Goal: Task Accomplishment & Management: Manage account settings

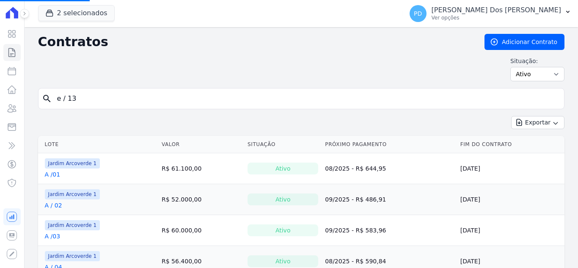
type input "e / 13"
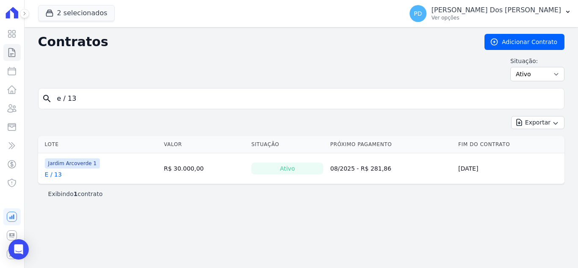
click at [54, 177] on link "E / 13" at bounding box center [53, 174] width 17 height 8
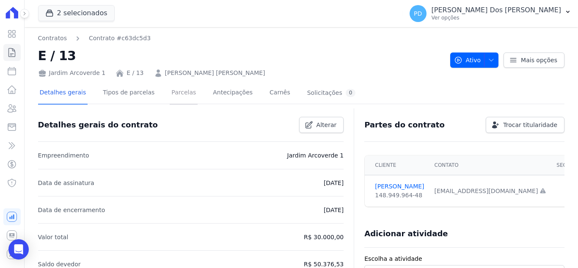
click at [170, 95] on link "Parcelas" at bounding box center [184, 93] width 28 height 22
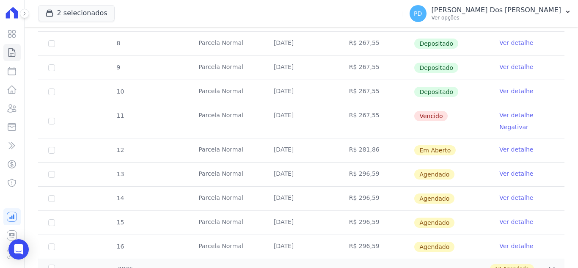
scroll to position [254, 0]
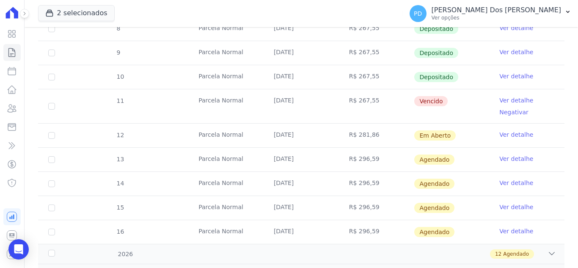
click at [499, 100] on link "Ver detalhe" at bounding box center [516, 100] width 34 height 8
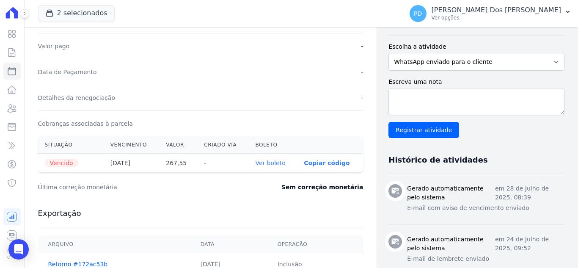
scroll to position [212, 0]
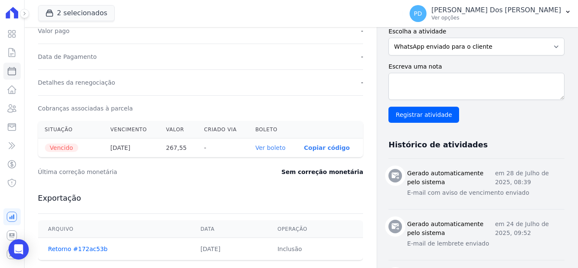
click at [277, 147] on link "Ver boleto" at bounding box center [270, 147] width 30 height 7
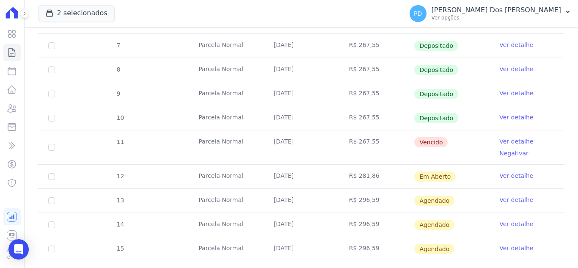
scroll to position [254, 0]
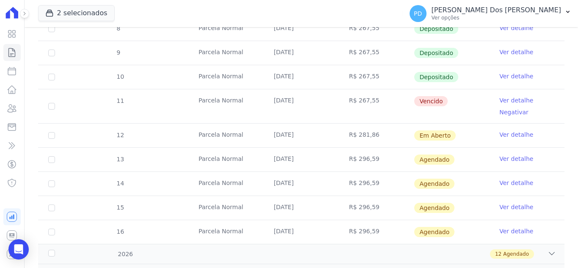
click at [508, 134] on link "Ver detalhe" at bounding box center [516, 134] width 34 height 8
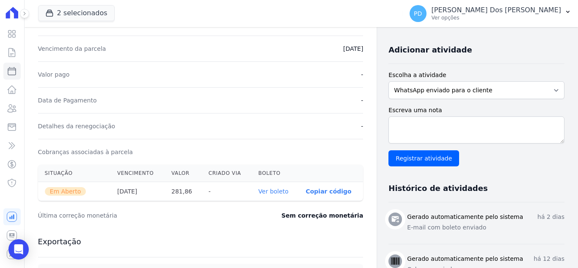
scroll to position [169, 0]
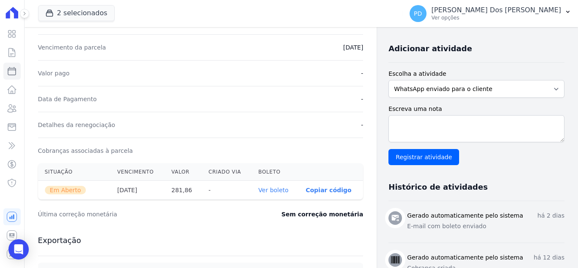
click at [280, 190] on link "Ver boleto" at bounding box center [274, 190] width 30 height 7
